Goal: Find specific page/section

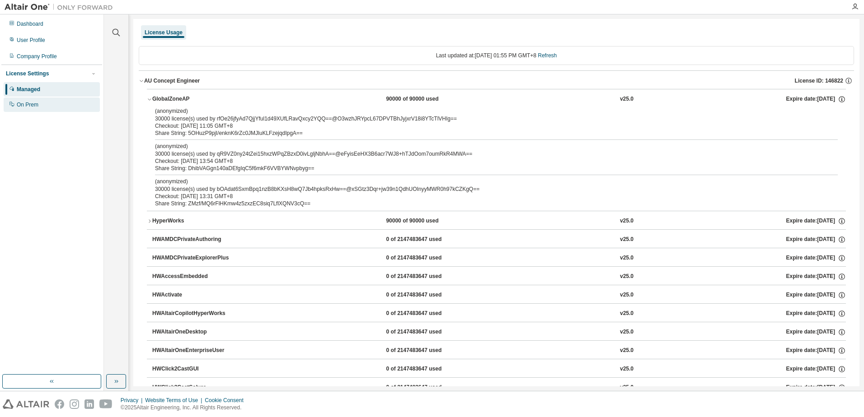
click at [33, 105] on div "On Prem" at bounding box center [28, 104] width 22 height 7
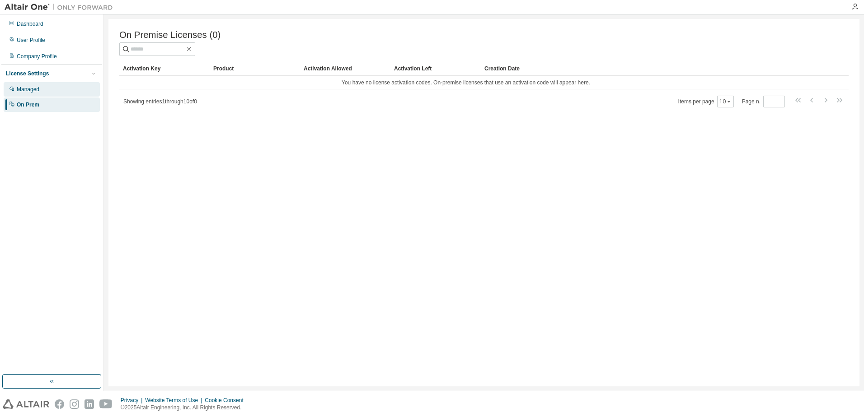
click at [44, 89] on div "Managed" at bounding box center [52, 89] width 96 height 14
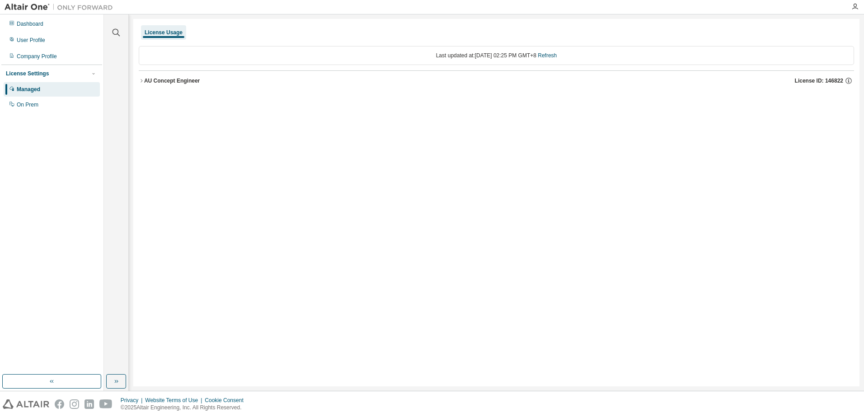
click at [142, 79] on icon "button" at bounding box center [141, 80] width 5 height 5
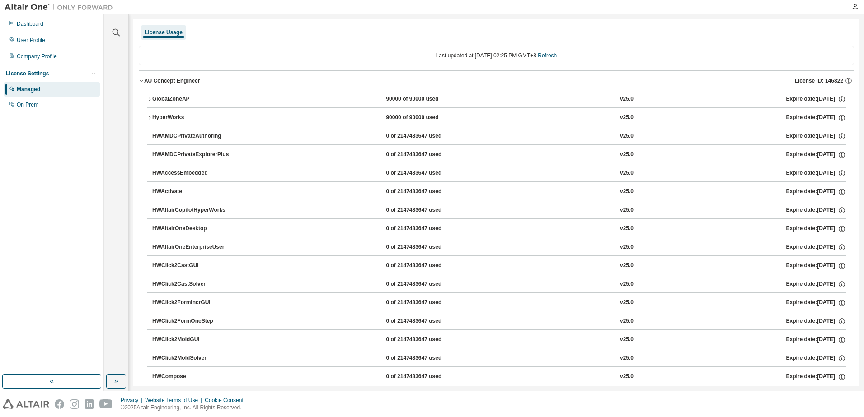
click at [149, 100] on icon "button" at bounding box center [149, 99] width 5 height 5
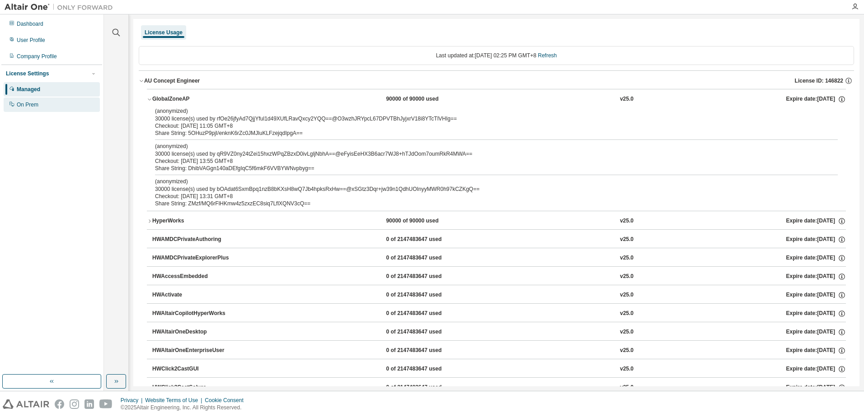
click at [31, 103] on div "On Prem" at bounding box center [28, 104] width 22 height 7
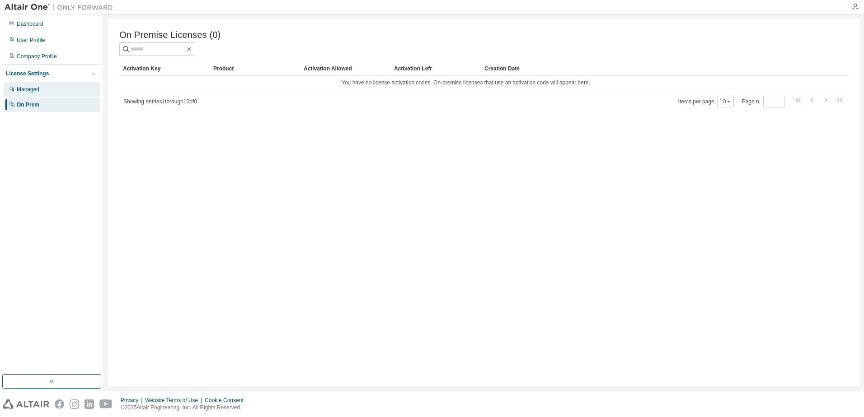
click at [39, 92] on div "Managed" at bounding box center [28, 89] width 23 height 7
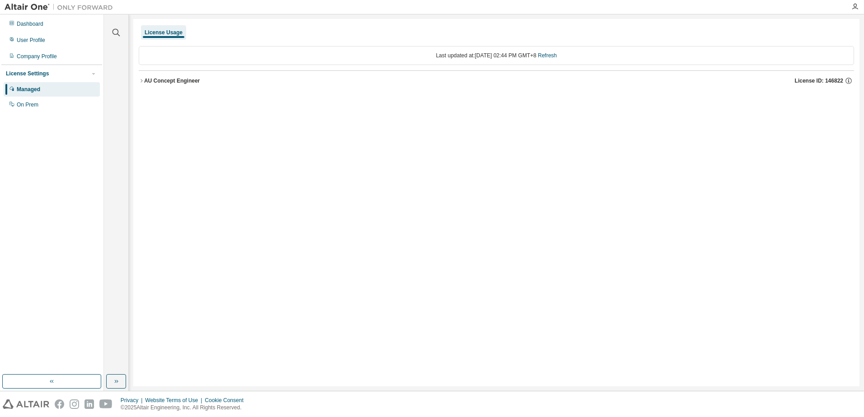
click at [141, 81] on icon "button" at bounding box center [141, 80] width 5 height 5
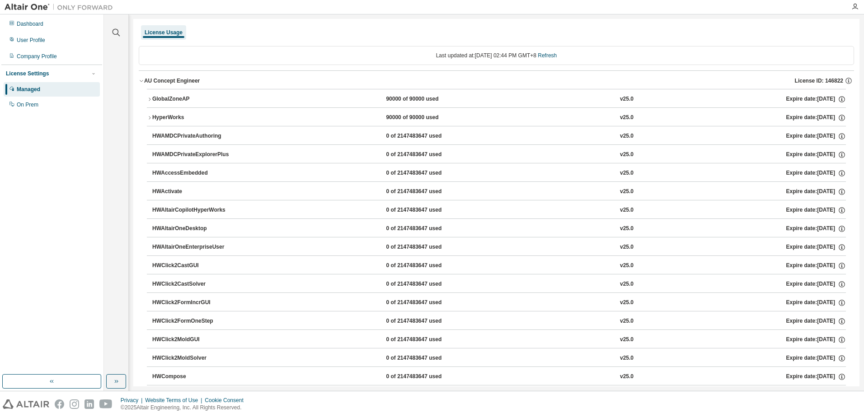
click at [153, 96] on div "GlobalZoneAP" at bounding box center [192, 99] width 81 height 8
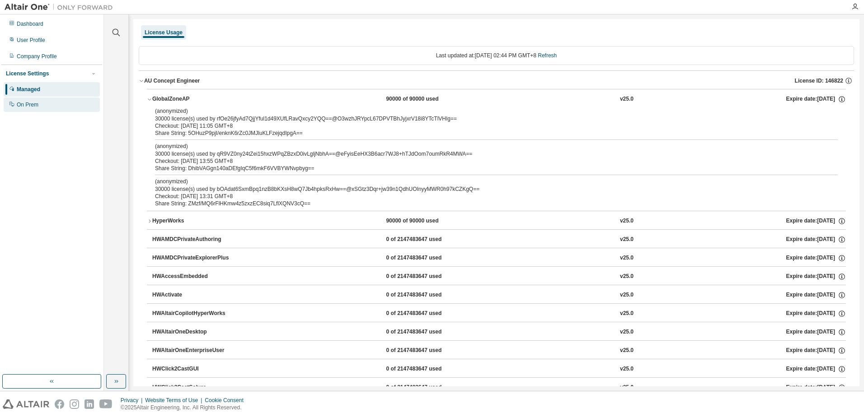
click at [30, 104] on div "On Prem" at bounding box center [28, 104] width 22 height 7
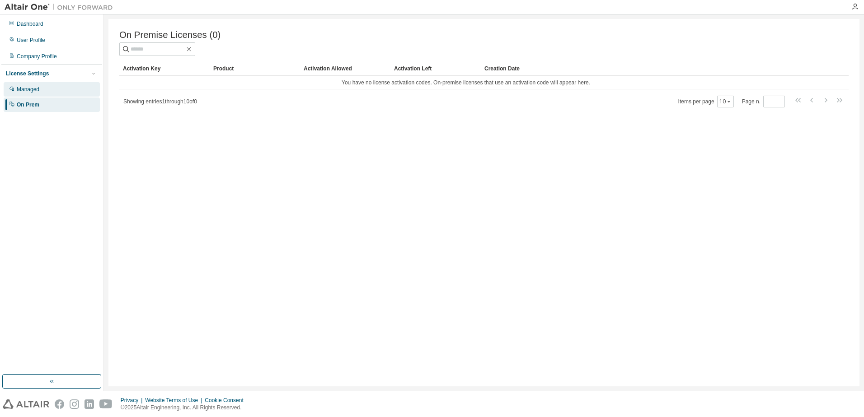
click at [31, 87] on div "Managed" at bounding box center [28, 89] width 23 height 7
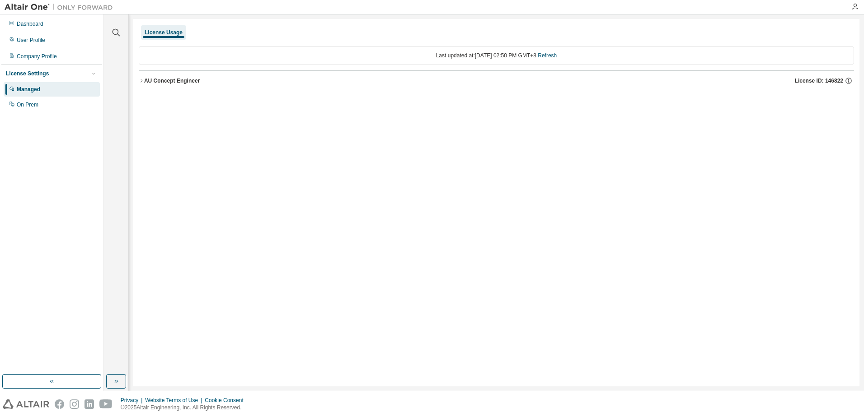
click at [141, 80] on icon "button" at bounding box center [141, 80] width 5 height 5
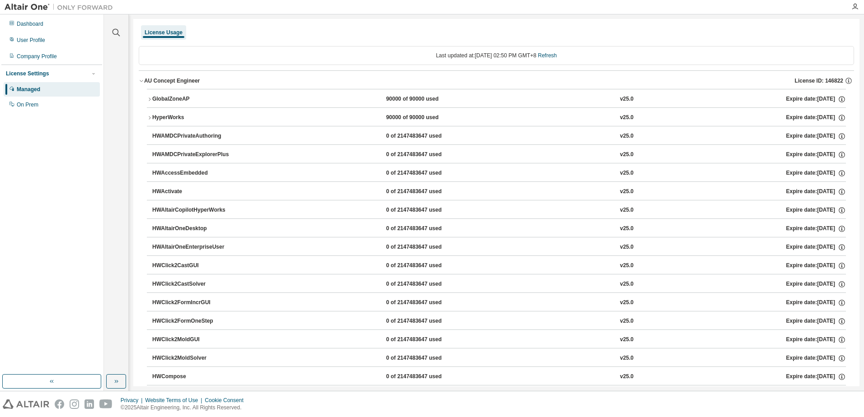
click at [168, 96] on div "GlobalZoneAP" at bounding box center [192, 99] width 81 height 8
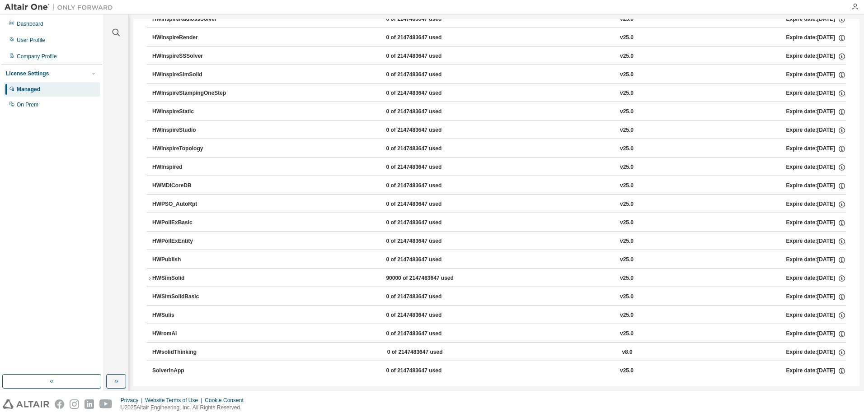
scroll to position [1471, 0]
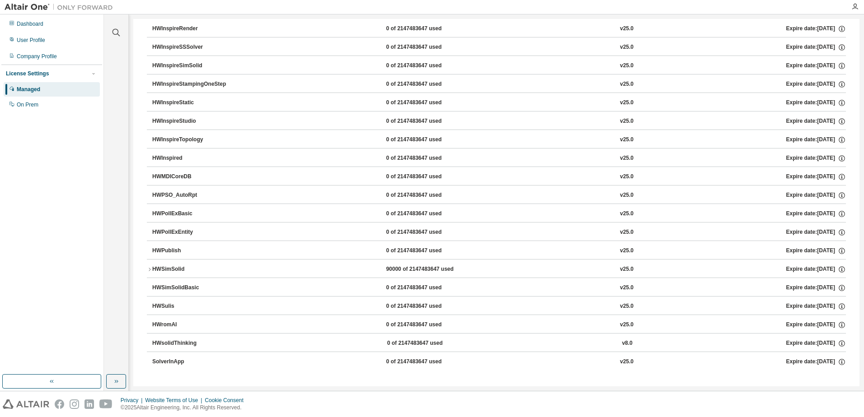
click at [147, 271] on icon "button" at bounding box center [149, 269] width 5 height 5
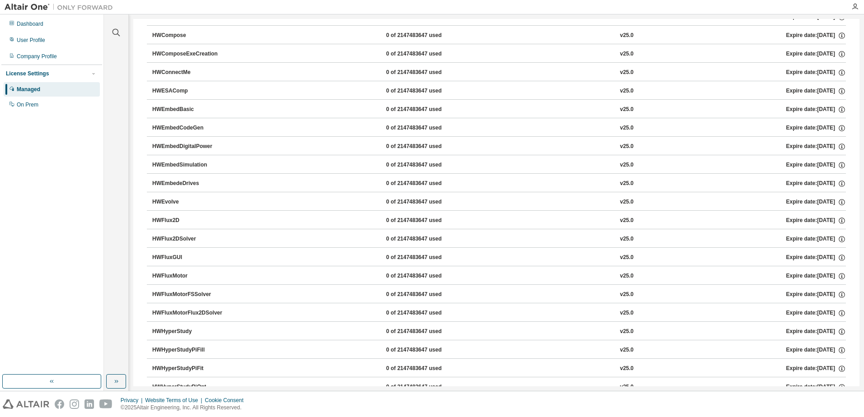
scroll to position [0, 0]
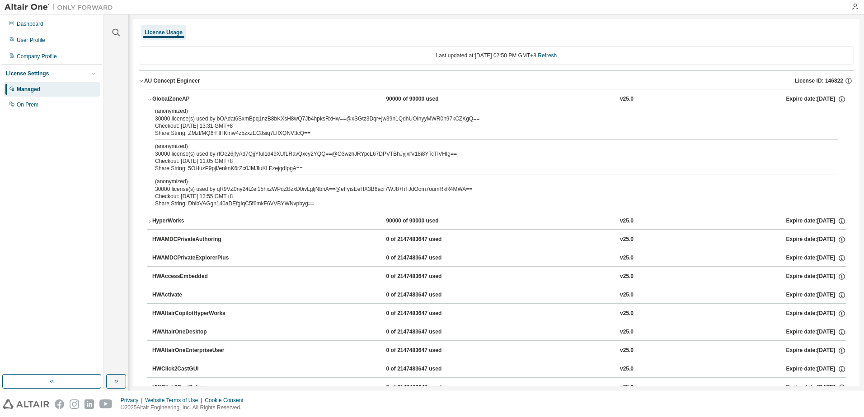
click at [149, 97] on icon "button" at bounding box center [149, 99] width 5 height 5
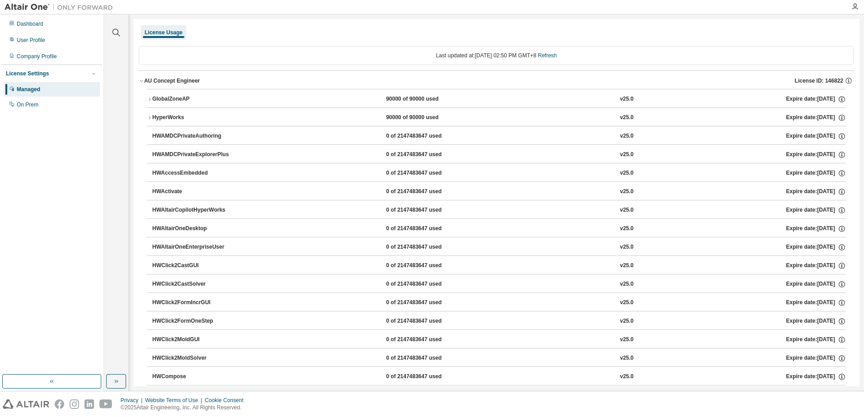
click at [152, 98] on icon "button" at bounding box center [149, 99] width 5 height 5
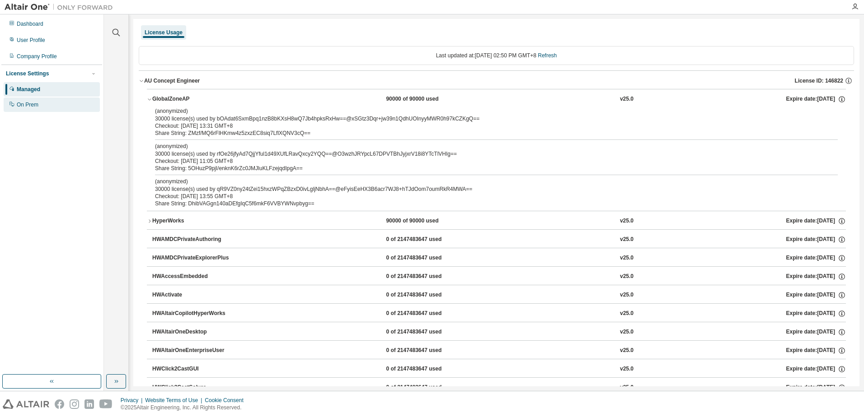
click at [32, 101] on div "On Prem" at bounding box center [52, 105] width 96 height 14
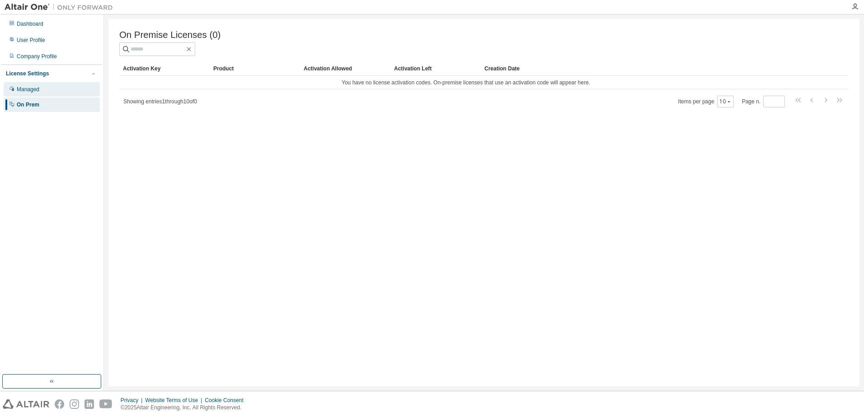
click at [32, 87] on div "Managed" at bounding box center [28, 89] width 23 height 7
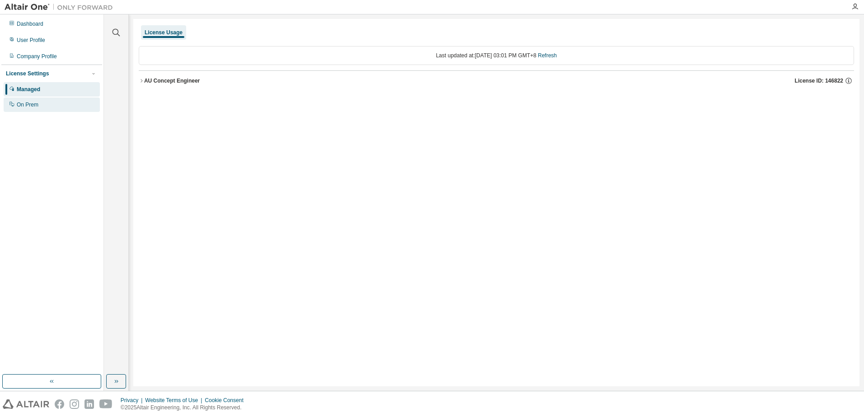
click at [29, 106] on div "On Prem" at bounding box center [28, 104] width 22 height 7
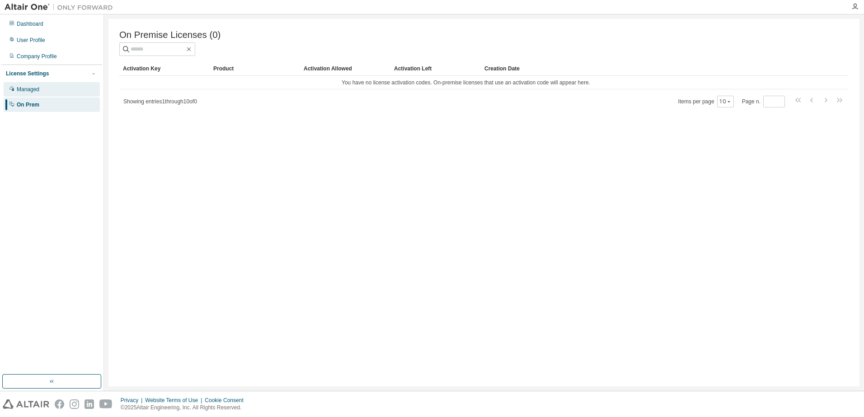
click at [32, 89] on div "Managed" at bounding box center [28, 89] width 23 height 7
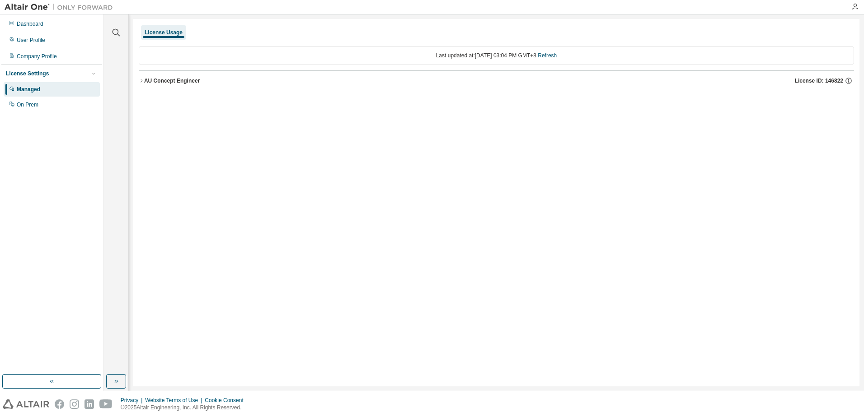
click at [141, 81] on icon "button" at bounding box center [141, 80] width 5 height 5
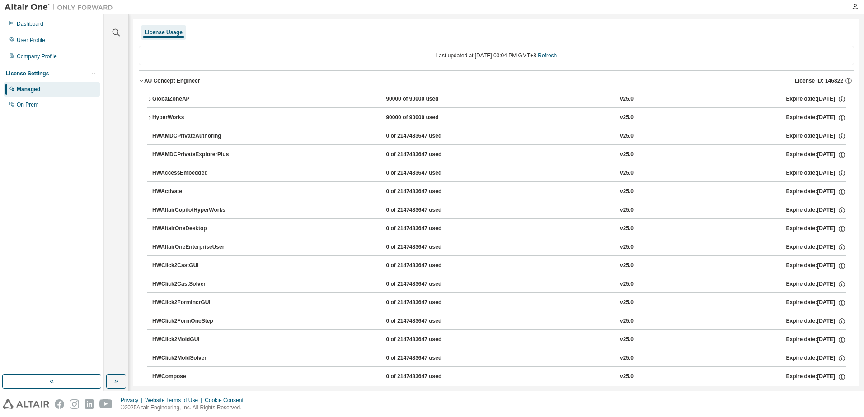
click at [173, 117] on div "HyperWorks" at bounding box center [192, 118] width 81 height 8
